Goal: Transaction & Acquisition: Purchase product/service

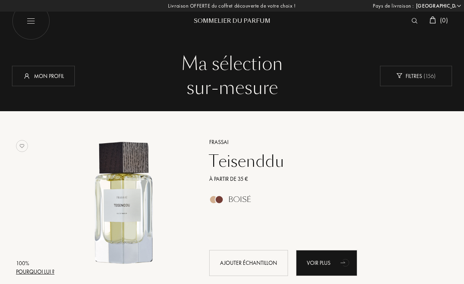
select select "FR"
click at [412, 20] on img at bounding box center [415, 21] width 6 height 6
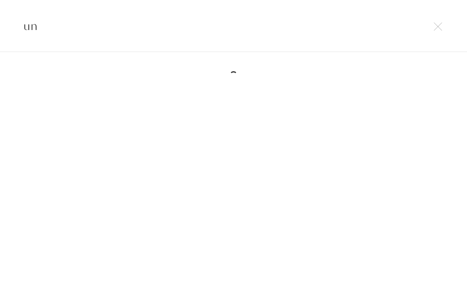
type input "u"
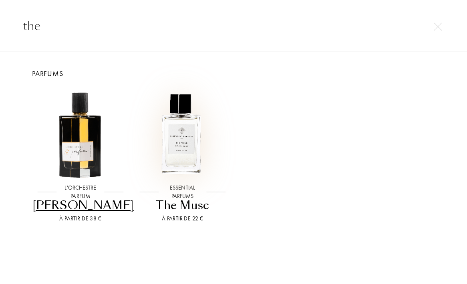
type input "the"
click at [171, 146] on img at bounding box center [183, 134] width 92 height 92
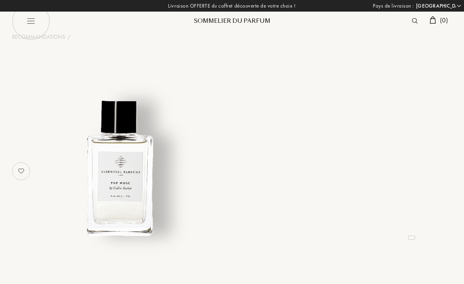
select select "FR"
select select "3"
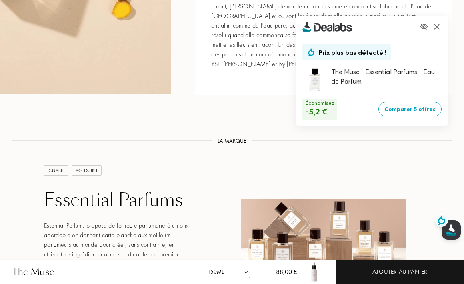
scroll to position [948, 0]
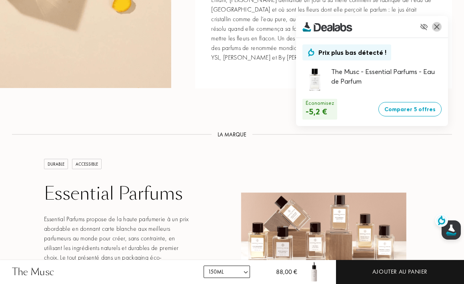
click at [436, 26] on img at bounding box center [437, 27] width 10 height 10
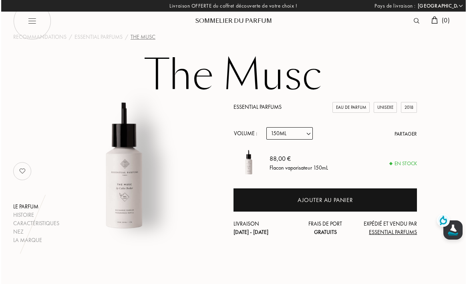
scroll to position [0, 0]
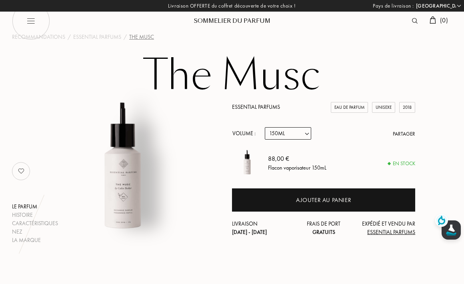
click at [26, 21] on img at bounding box center [31, 21] width 38 height 38
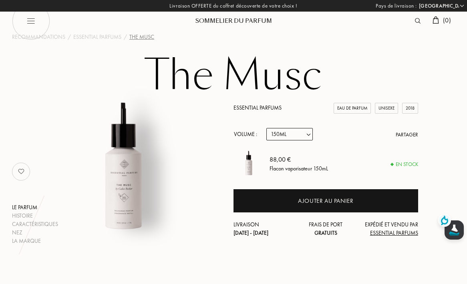
select select "FR"
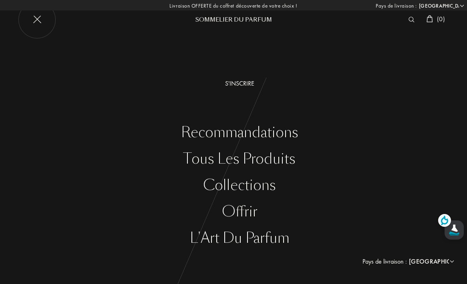
click at [197, 161] on div "Tous les produits" at bounding box center [239, 159] width 455 height 16
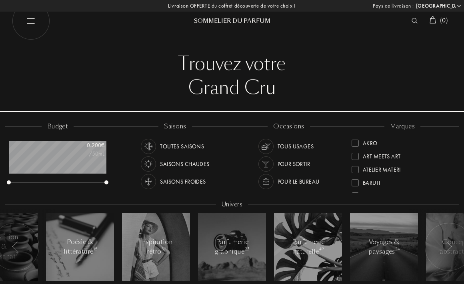
select select "FR"
click at [265, 147] on img at bounding box center [266, 146] width 11 height 11
click at [149, 144] on img at bounding box center [148, 146] width 11 height 11
